Goal: Information Seeking & Learning: Learn about a topic

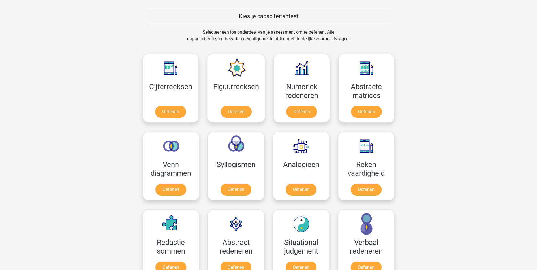
scroll to position [255, 0]
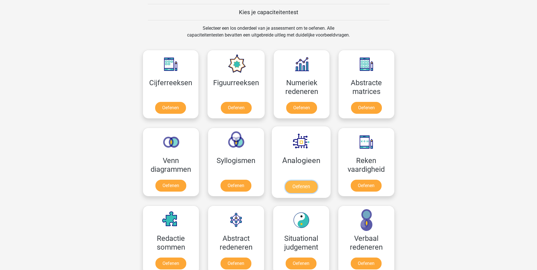
click at [298, 189] on link "Oefenen" at bounding box center [301, 187] width 32 height 12
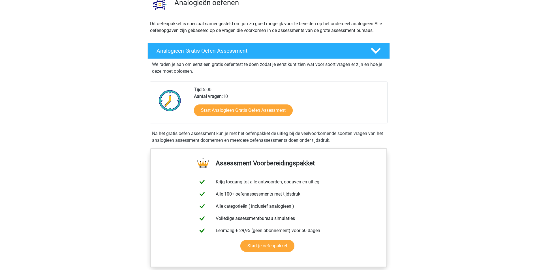
scroll to position [28, 0]
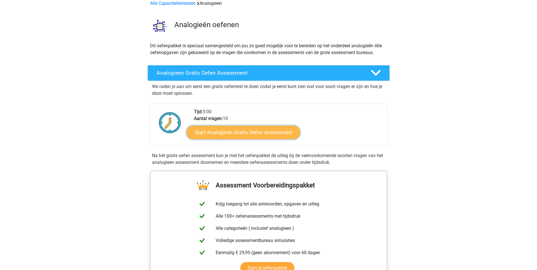
click at [223, 131] on link "Start Analogieen Gratis Oefen Assessment" at bounding box center [244, 132] width 114 height 14
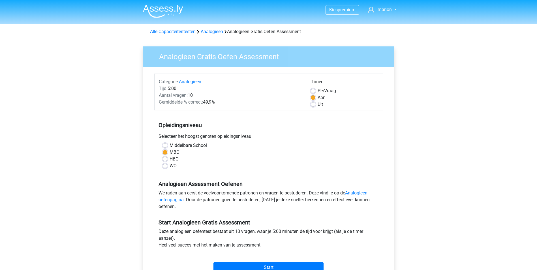
click at [170, 159] on label "HBO" at bounding box center [174, 159] width 9 height 7
click at [167, 159] on input "HBO" at bounding box center [165, 159] width 5 height 6
radio input "true"
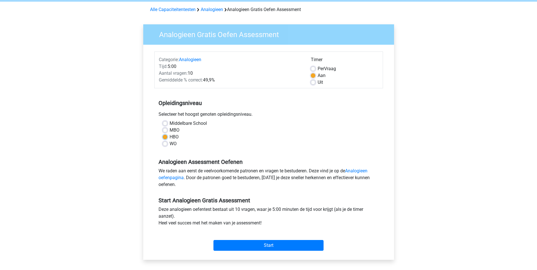
scroll to position [57, 0]
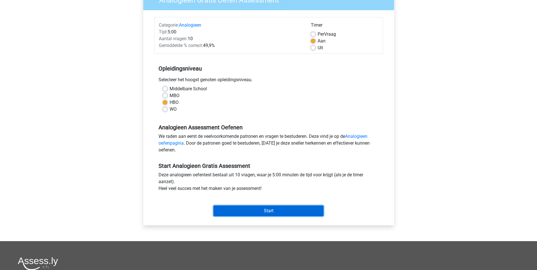
click at [265, 212] on input "Start" at bounding box center [269, 211] width 110 height 11
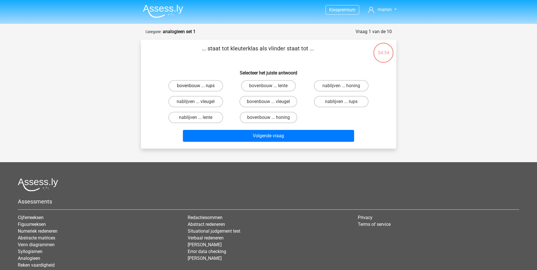
click at [186, 84] on label "bovenbouw ... rups" at bounding box center [196, 85] width 55 height 11
click at [196, 86] on input "bovenbouw ... rups" at bounding box center [198, 88] width 4 height 4
radio input "true"
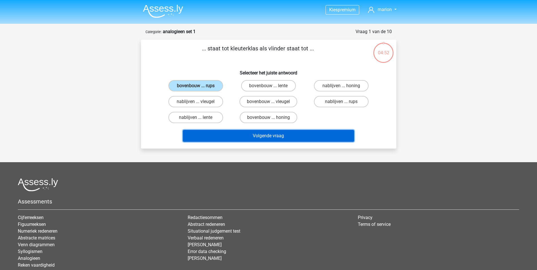
click at [272, 137] on button "Volgende vraag" at bounding box center [268, 136] width 171 height 12
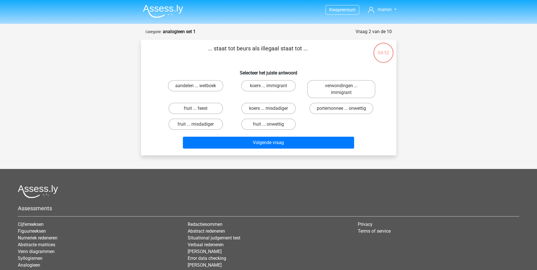
scroll to position [28, 0]
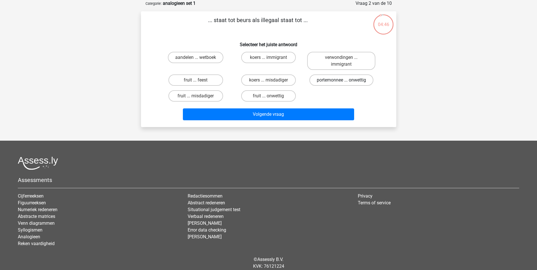
click at [349, 80] on label "portemonnee ... onwettig" at bounding box center [342, 80] width 64 height 11
click at [345, 80] on input "portemonnee ... onwettig" at bounding box center [344, 82] width 4 height 4
radio input "true"
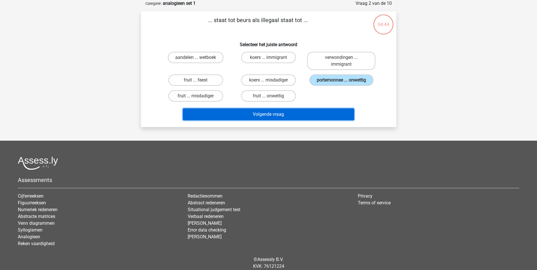
click at [262, 115] on button "Volgende vraag" at bounding box center [268, 114] width 171 height 12
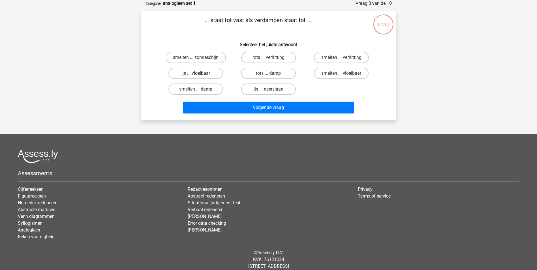
click at [207, 74] on label "ijs ... vloeibaar" at bounding box center [196, 73] width 55 height 11
click at [199, 74] on input "ijs ... vloeibaar" at bounding box center [198, 75] width 4 height 4
radio input "true"
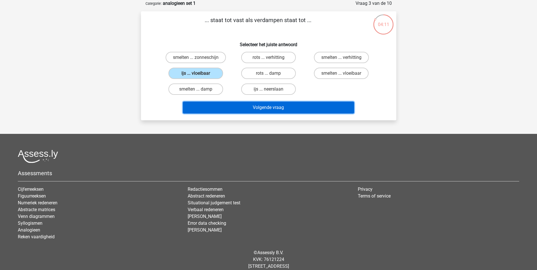
click at [267, 107] on button "Volgende vraag" at bounding box center [268, 108] width 171 height 12
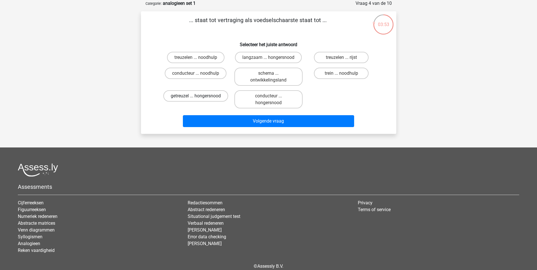
click at [209, 94] on label "getreuzel ... hongersnood" at bounding box center [195, 95] width 65 height 11
click at [199, 96] on input "getreuzel ... hongersnood" at bounding box center [198, 98] width 4 height 4
radio input "true"
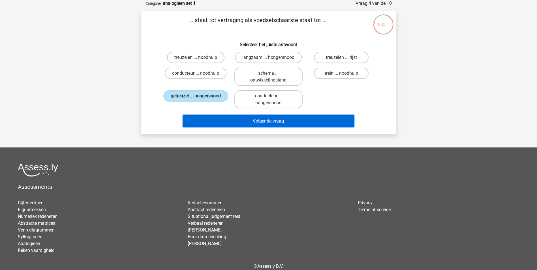
click at [269, 124] on button "Volgende vraag" at bounding box center [268, 121] width 171 height 12
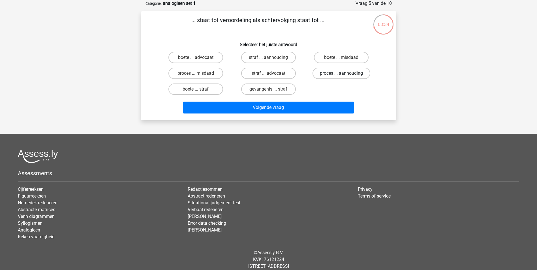
click at [332, 72] on label "proces ... aanhouding" at bounding box center [342, 73] width 58 height 11
click at [342, 73] on input "proces ... aanhouding" at bounding box center [344, 75] width 4 height 4
radio input "true"
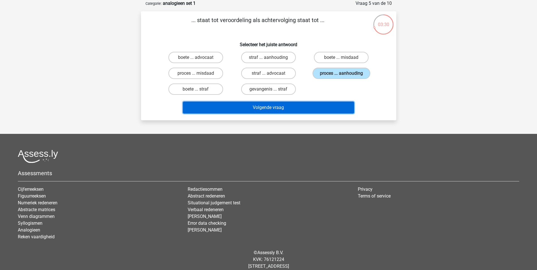
click at [269, 107] on button "Volgende vraag" at bounding box center [268, 108] width 171 height 12
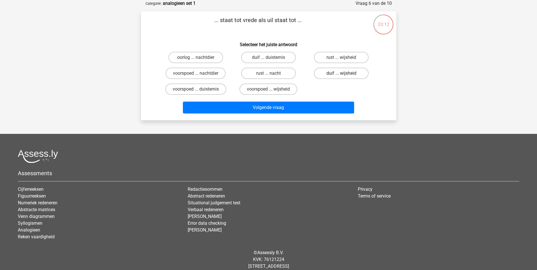
click at [347, 74] on label "duif ... wijsheid" at bounding box center [341, 73] width 55 height 11
click at [345, 74] on input "duif ... wijsheid" at bounding box center [344, 75] width 4 height 4
radio input "true"
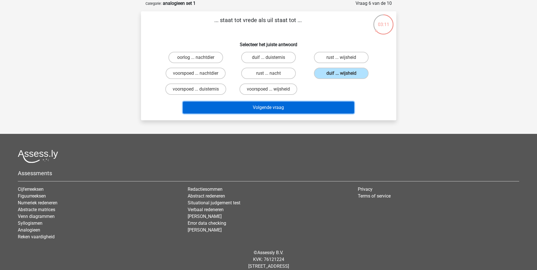
click at [276, 110] on button "Volgende vraag" at bounding box center [268, 108] width 171 height 12
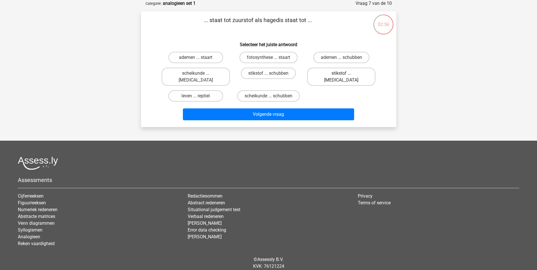
click at [344, 73] on label "stikstof ... krokodil" at bounding box center [341, 77] width 68 height 18
click at [344, 73] on input "stikstof ... krokodil" at bounding box center [344, 75] width 4 height 4
radio input "true"
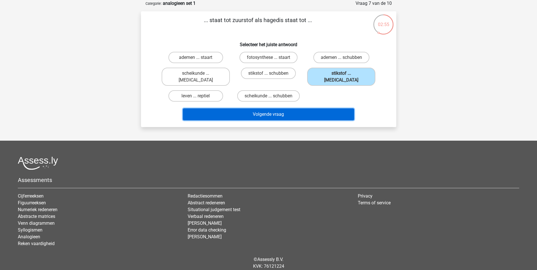
click at [272, 110] on button "Volgende vraag" at bounding box center [268, 114] width 171 height 12
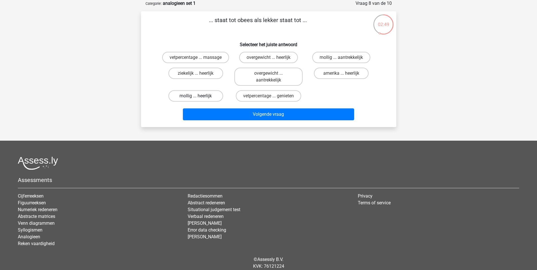
click at [198, 95] on label "mollig ... heerlijk" at bounding box center [196, 95] width 55 height 11
click at [198, 96] on input "mollig ... heerlijk" at bounding box center [198, 98] width 4 height 4
radio input "true"
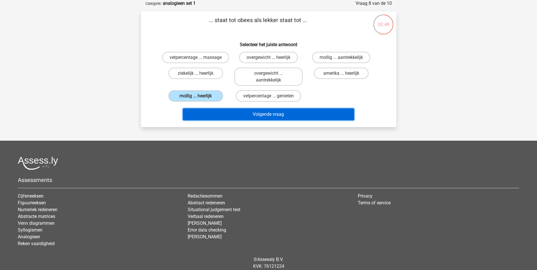
click at [283, 115] on button "Volgende vraag" at bounding box center [268, 114] width 171 height 12
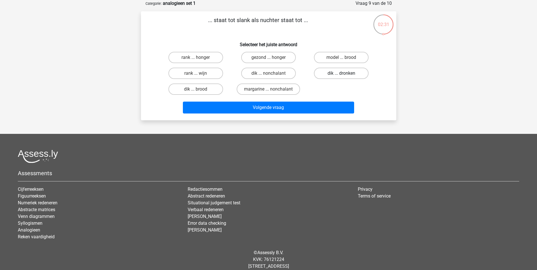
click at [337, 72] on label "dik ... dronken" at bounding box center [341, 73] width 55 height 11
click at [342, 73] on input "dik ... dronken" at bounding box center [344, 75] width 4 height 4
radio input "true"
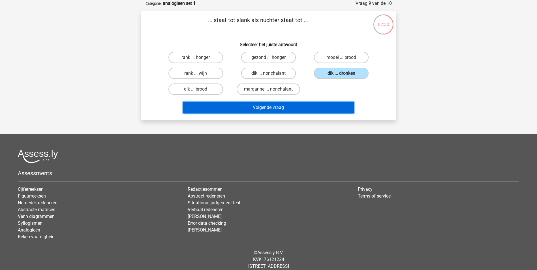
click at [271, 106] on button "Volgende vraag" at bounding box center [268, 108] width 171 height 12
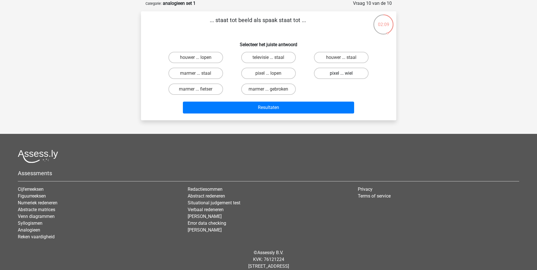
click at [334, 73] on label "pixel ... wiel" at bounding box center [341, 73] width 55 height 11
click at [342, 73] on input "pixel ... wiel" at bounding box center [344, 75] width 4 height 4
radio input "true"
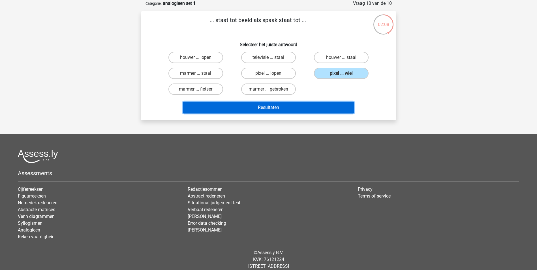
click at [269, 106] on button "Resultaten" at bounding box center [268, 108] width 171 height 12
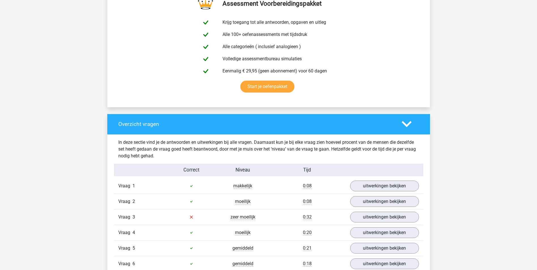
scroll to position [340, 0]
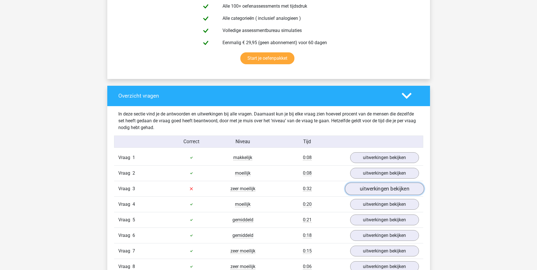
click at [387, 188] on link "uitwerkingen bekijken" at bounding box center [384, 189] width 79 height 12
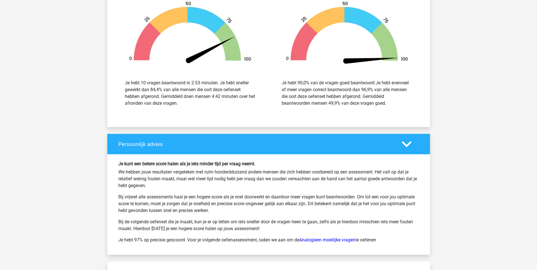
scroll to position [1020, 0]
